Goal: Transaction & Acquisition: Purchase product/service

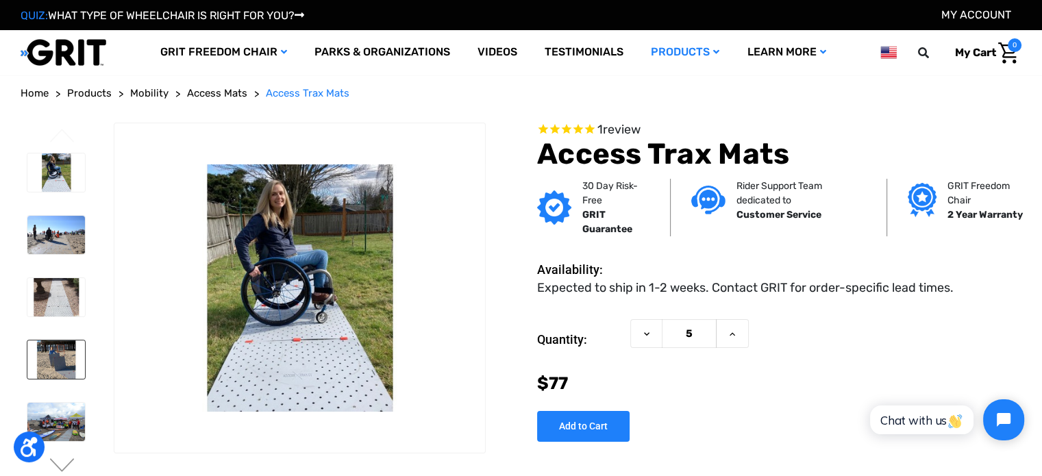
click at [58, 350] on img at bounding box center [56, 359] width 58 height 38
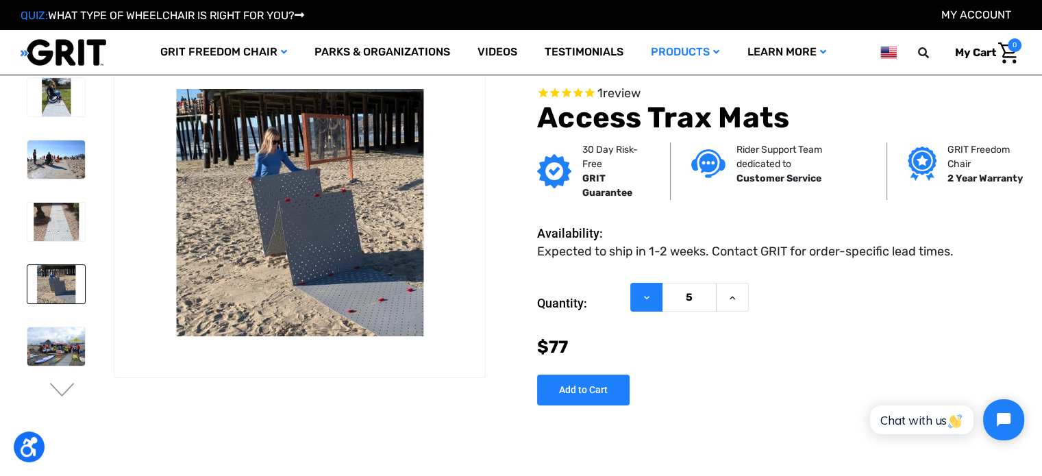
click at [645, 303] on button "Decrease Quantity of Access Trax Mats" at bounding box center [646, 296] width 32 height 29
click at [722, 295] on button "Increase Quantity of Access Trax Mats" at bounding box center [732, 296] width 33 height 29
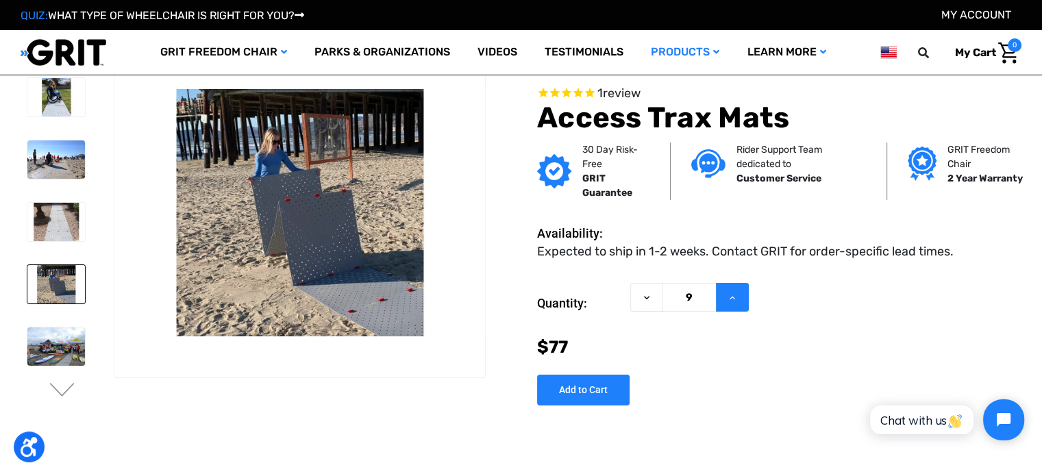
click at [722, 295] on button "Increase Quantity of Access Trax Mats" at bounding box center [732, 296] width 33 height 29
click at [647, 292] on icon at bounding box center [646, 297] width 11 height 11
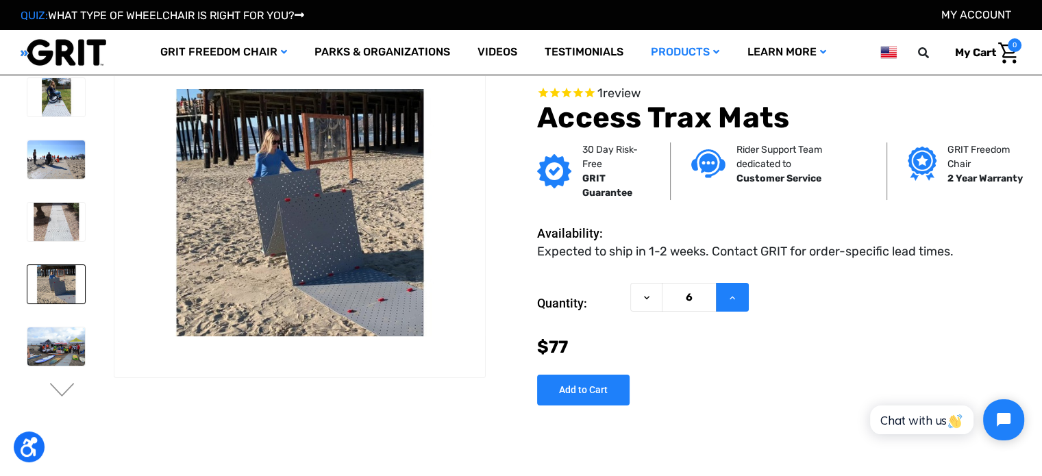
click at [729, 301] on icon at bounding box center [732, 297] width 11 height 11
drag, startPoint x: 729, startPoint y: 301, endPoint x: 689, endPoint y: 295, distance: 40.1
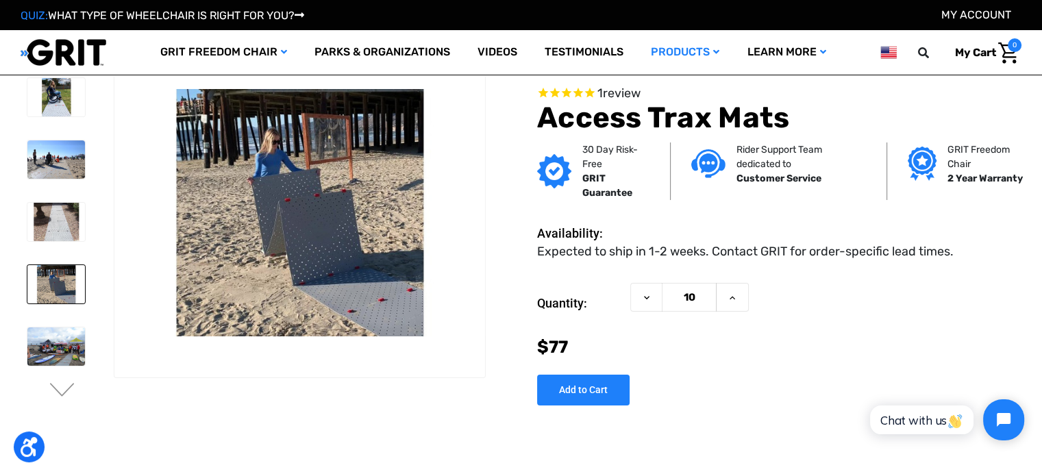
click at [689, 295] on div "Decrease Quantity of Access Trax Mats 10 Increase Quantity of Access Trax Mats" at bounding box center [689, 296] width 119 height 29
click at [689, 295] on input "10" at bounding box center [689, 296] width 55 height 29
type input "26"
click at [586, 384] on input "Add to Cart" at bounding box center [583, 390] width 92 height 31
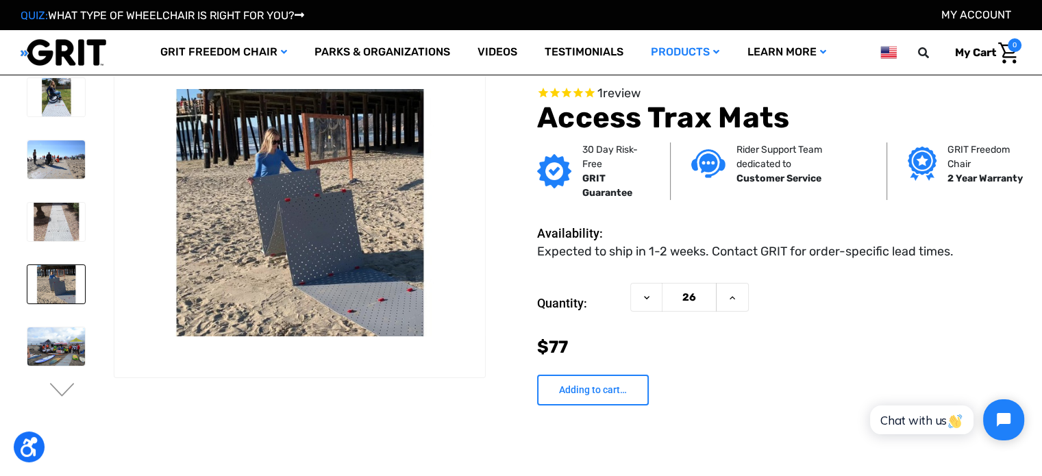
type input "Add to Cart"
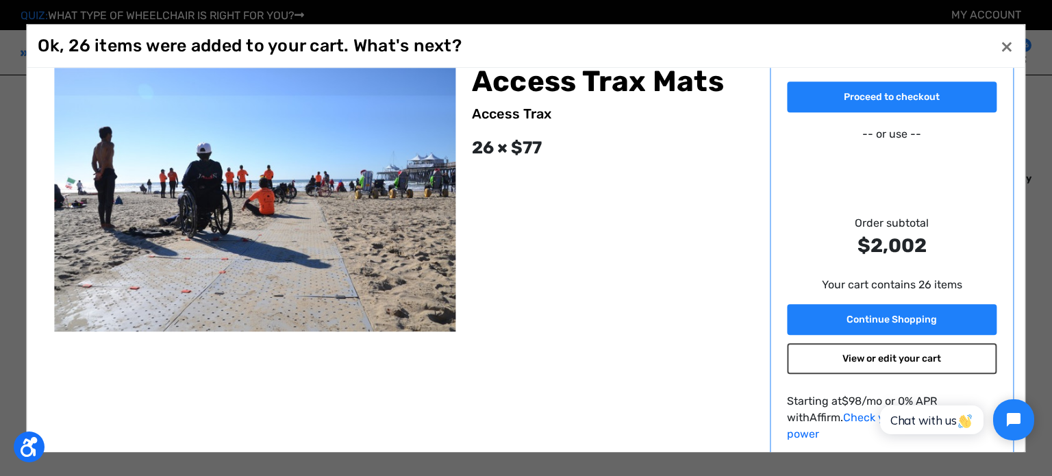
scroll to position [14, 0]
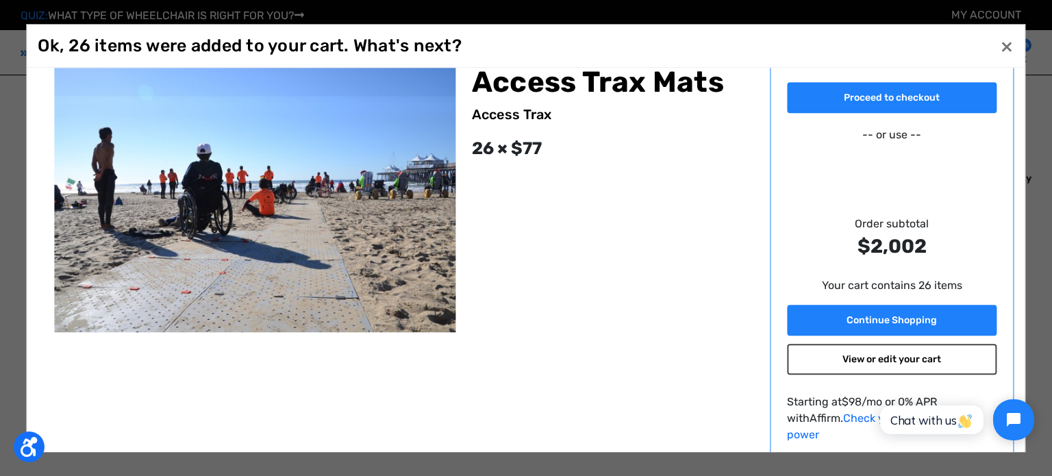
click at [873, 362] on link "View or edit your cart" at bounding box center [892, 359] width 210 height 31
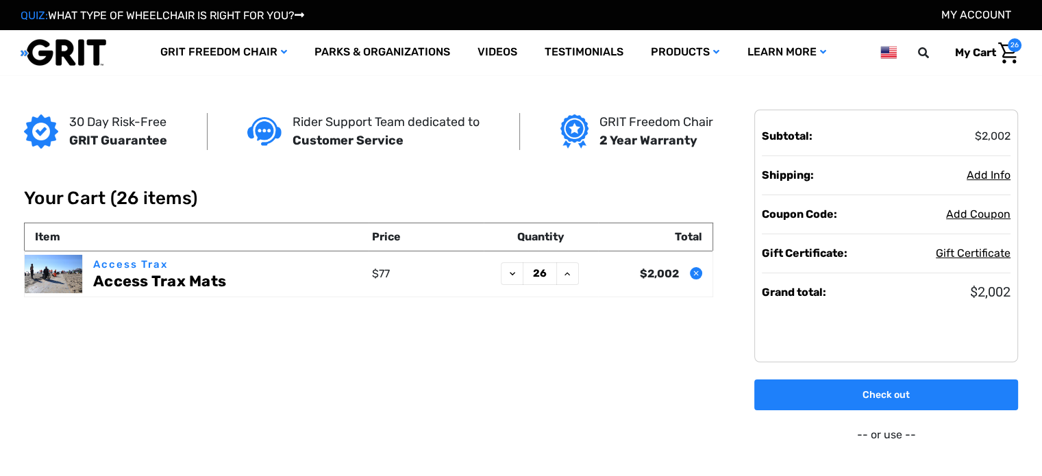
click at [543, 273] on input "26" at bounding box center [540, 273] width 34 height 23
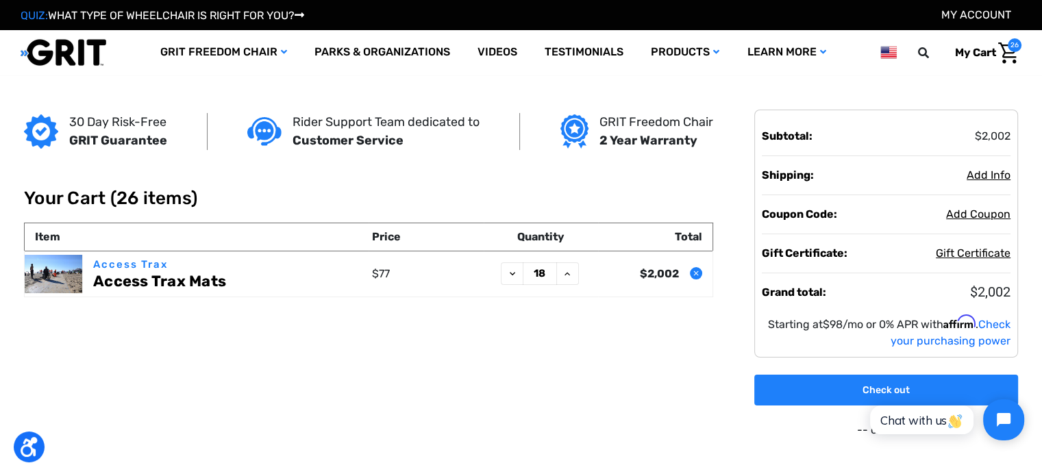
type input "18"
click at [108, 282] on link "Access Trax Mats" at bounding box center [159, 282] width 133 height 18
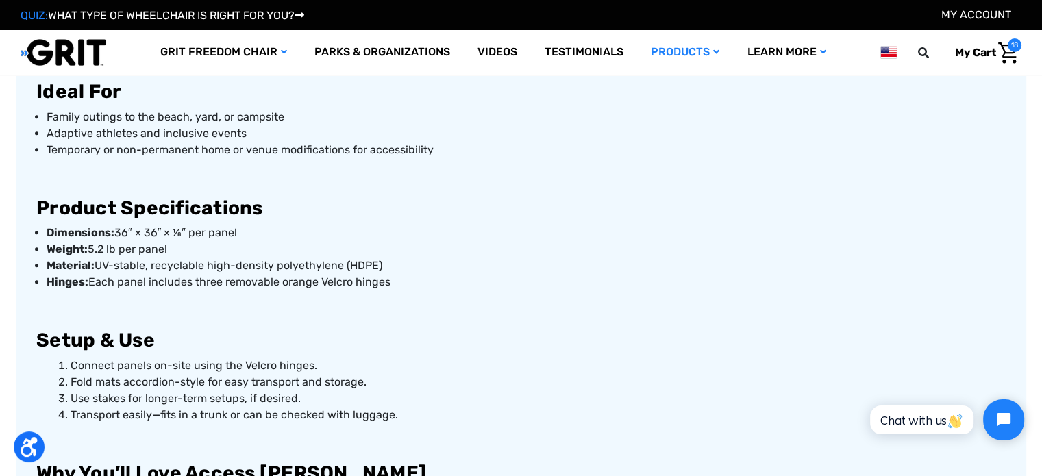
scroll to position [800, 0]
